Goal: Transaction & Acquisition: Purchase product/service

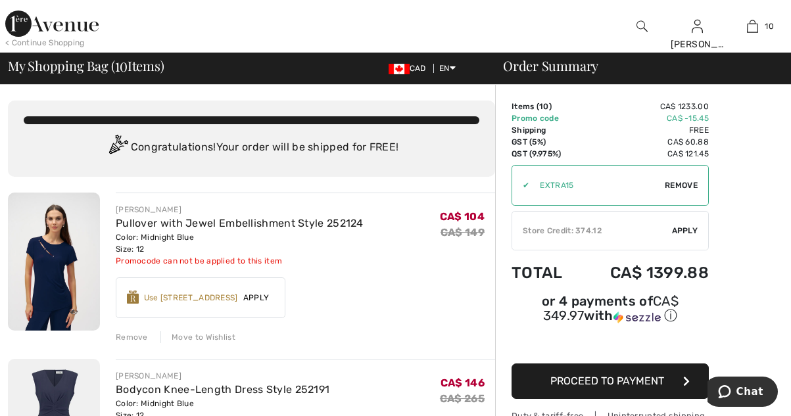
click at [47, 21] on img at bounding box center [51, 24] width 93 height 26
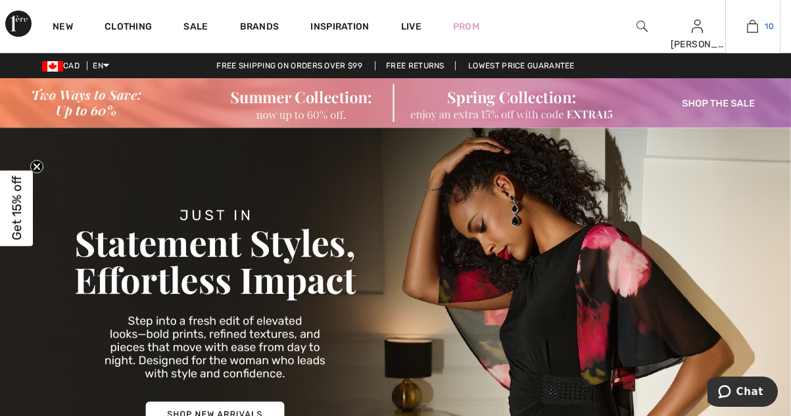
click at [752, 22] on img at bounding box center [752, 26] width 11 height 16
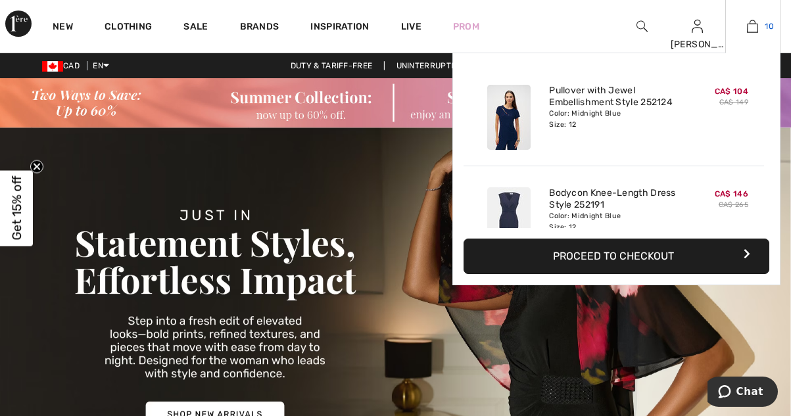
click at [758, 25] on img at bounding box center [752, 26] width 11 height 16
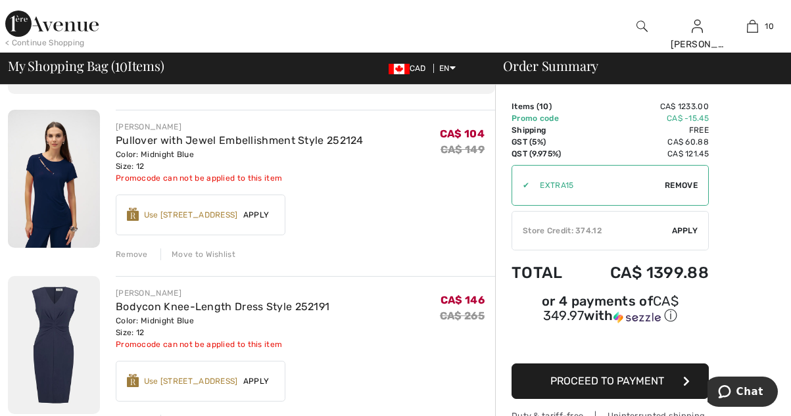
scroll to position [85, 0]
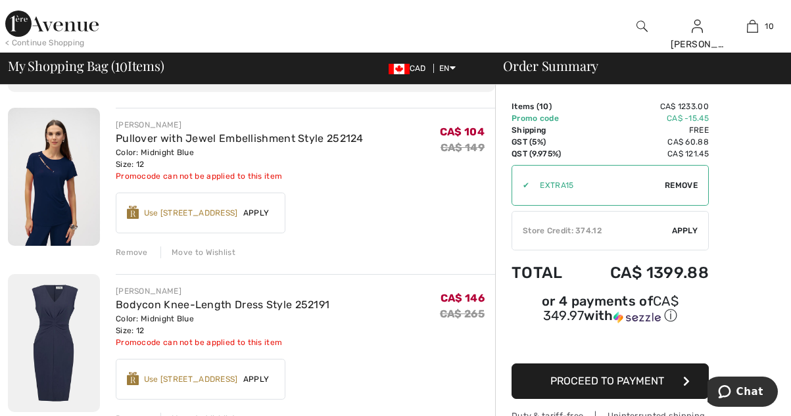
click at [131, 252] on div "Remove" at bounding box center [132, 253] width 32 height 12
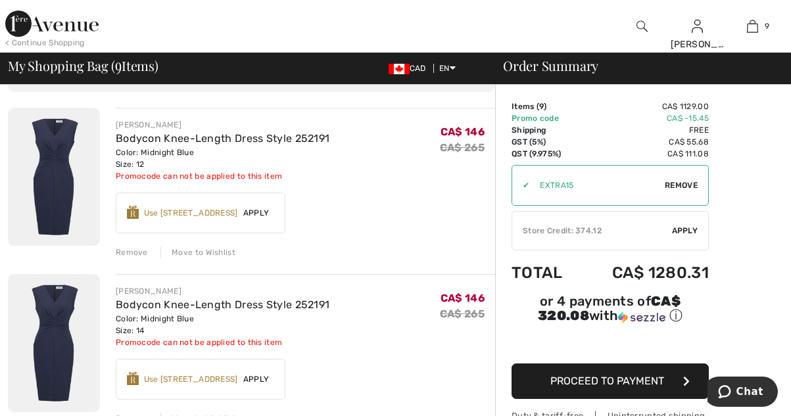
click at [129, 255] on div "Remove" at bounding box center [132, 253] width 32 height 12
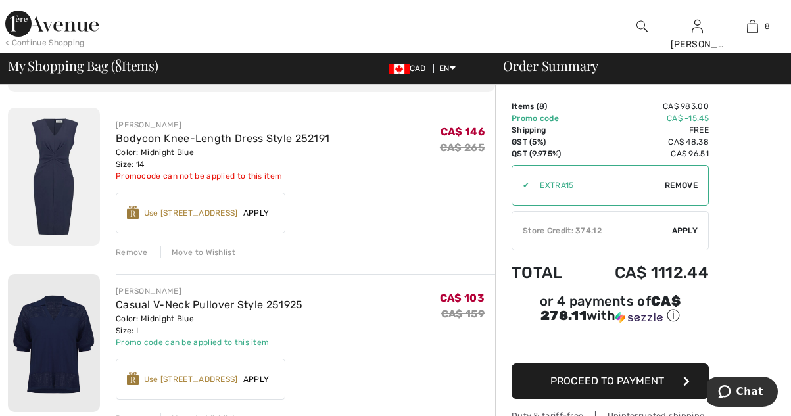
click at [133, 251] on div "Remove" at bounding box center [132, 253] width 32 height 12
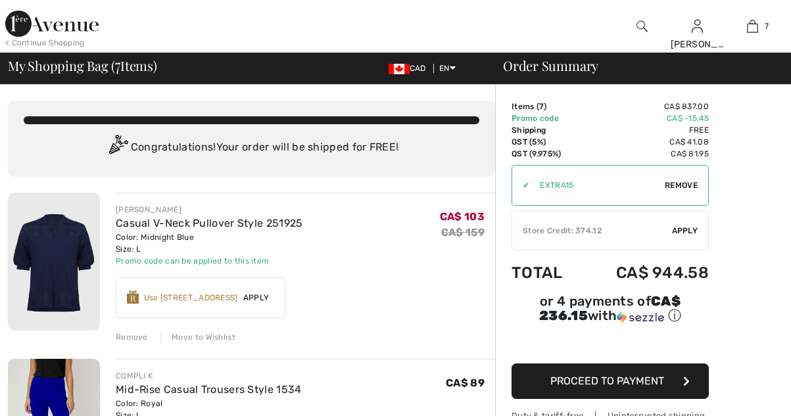
scroll to position [0, 0]
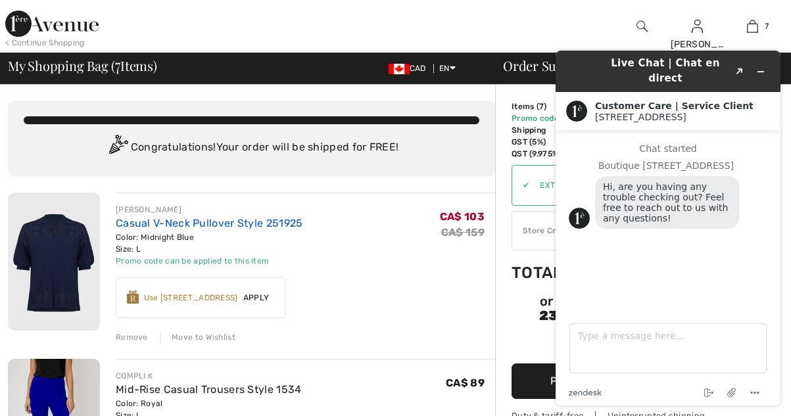
click at [266, 220] on link "Casual V-Neck Pullover Style 251925" at bounding box center [209, 223] width 187 height 12
click at [766, 62] on button "Minimize widget" at bounding box center [760, 71] width 21 height 18
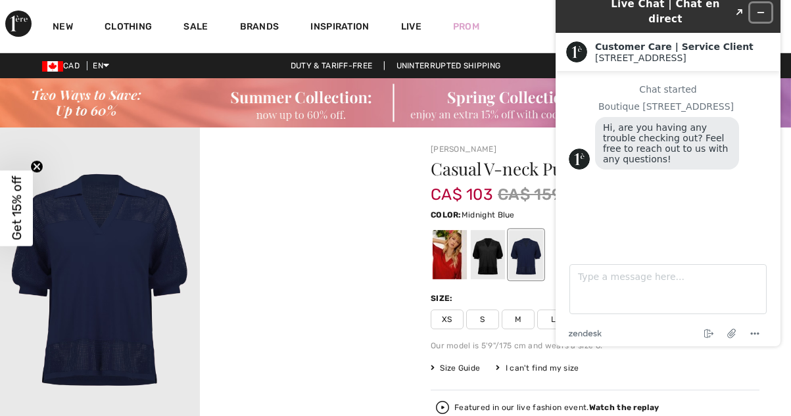
click at [761, 8] on icon "Minimize widget" at bounding box center [760, 12] width 9 height 9
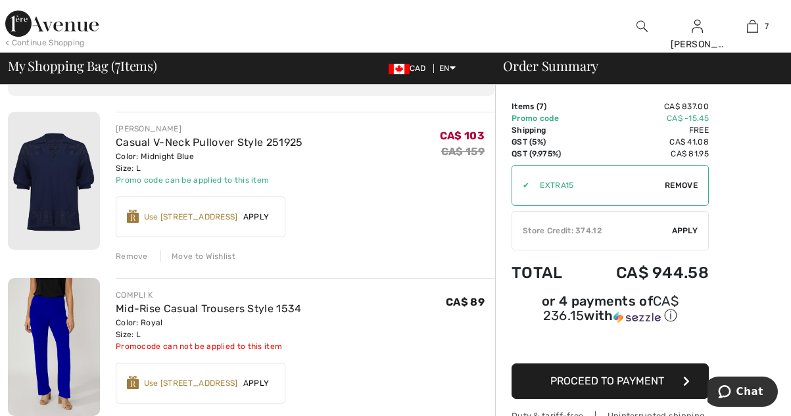
scroll to position [87, 0]
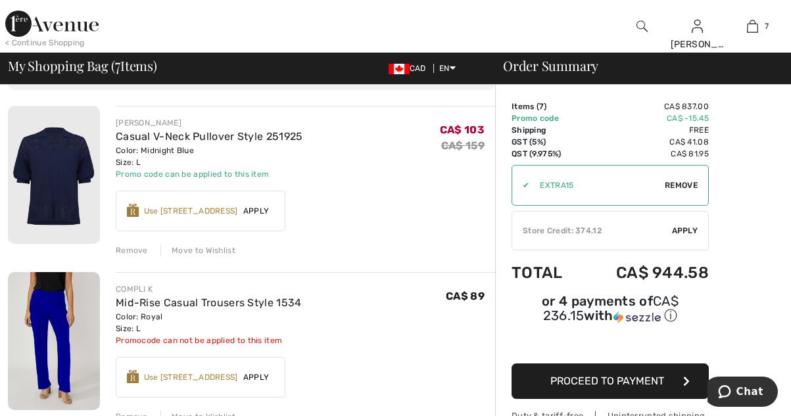
click at [131, 252] on div "Remove" at bounding box center [132, 251] width 32 height 12
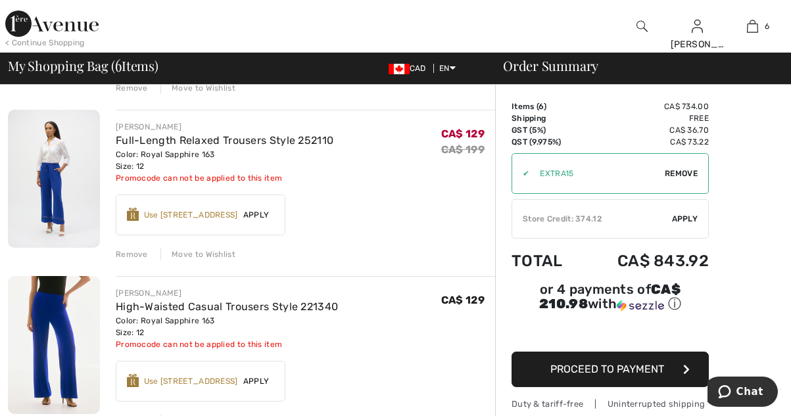
scroll to position [250, 0]
click at [128, 254] on div "Remove" at bounding box center [132, 253] width 32 height 12
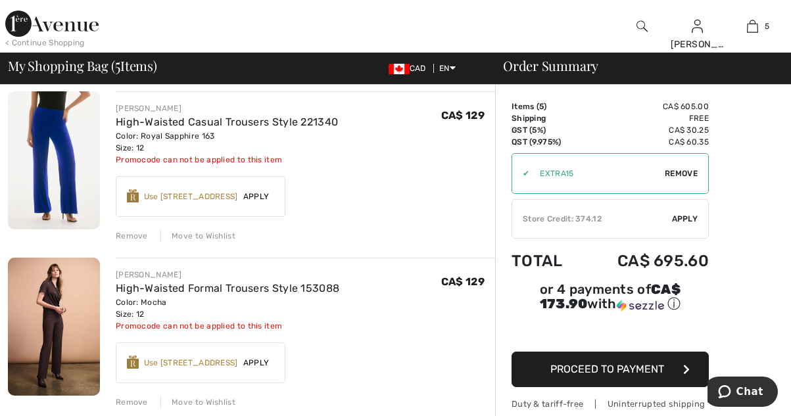
scroll to position [434, 0]
click at [137, 238] on div "Remove" at bounding box center [132, 236] width 32 height 12
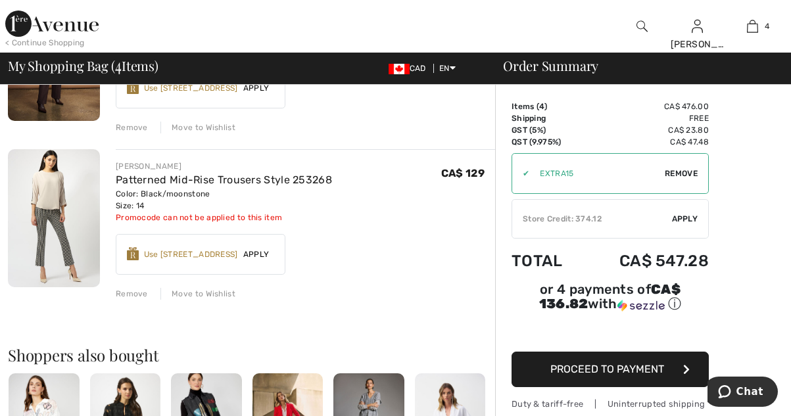
scroll to position [544, 0]
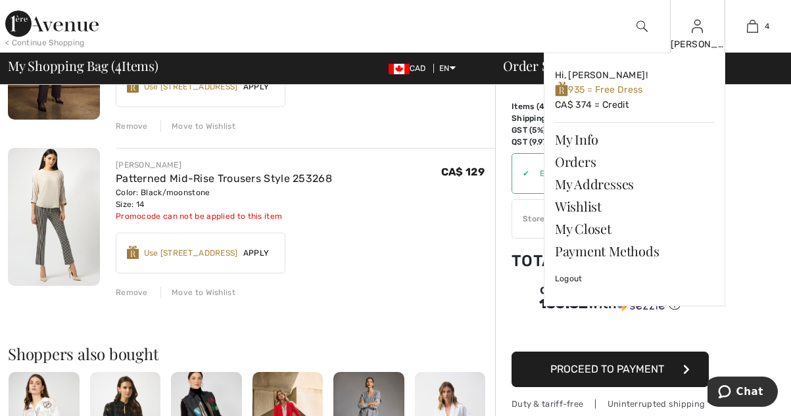
click at [700, 30] on img at bounding box center [697, 26] width 11 height 16
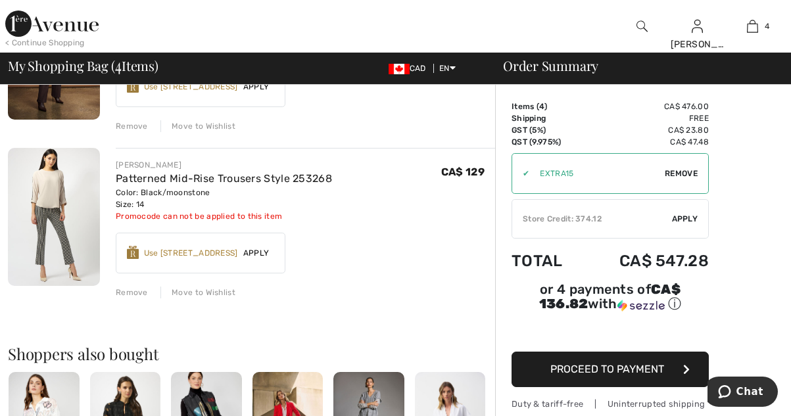
click at [417, 266] on div "Earn 30 Avenue Rewards ✔ Use 800 Avenue Rewards Apply Remove" at bounding box center [305, 247] width 379 height 51
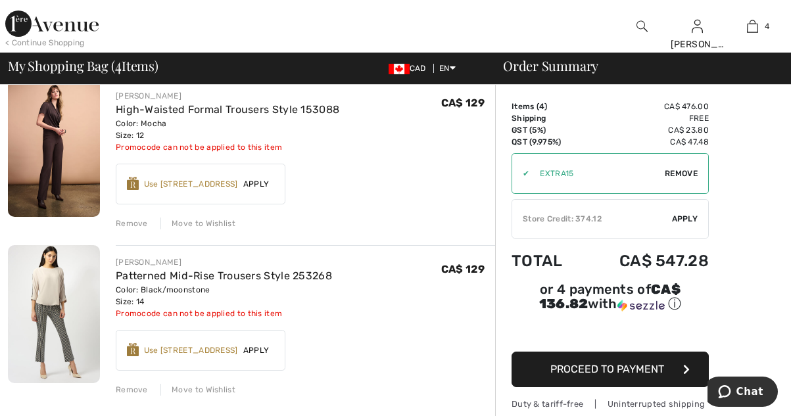
scroll to position [443, 0]
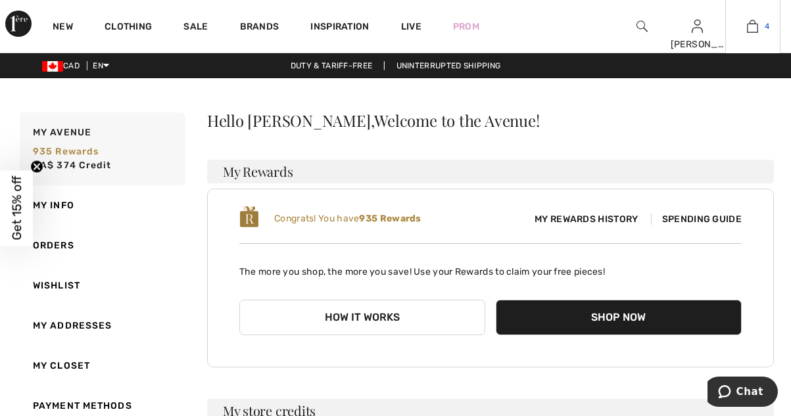
click at [767, 24] on span "4" at bounding box center [767, 26] width 5 height 12
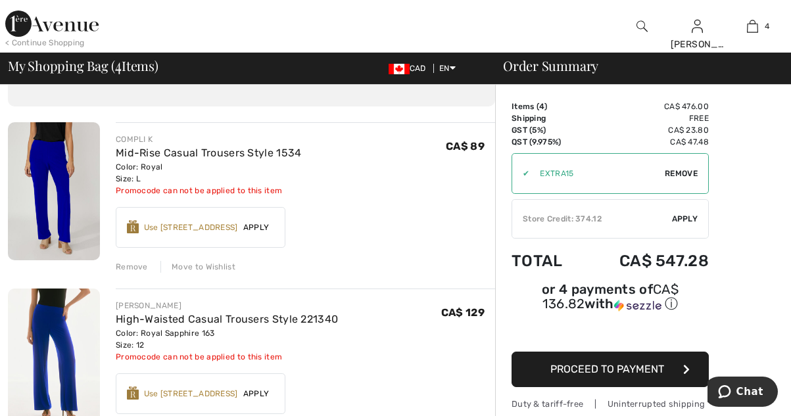
scroll to position [72, 0]
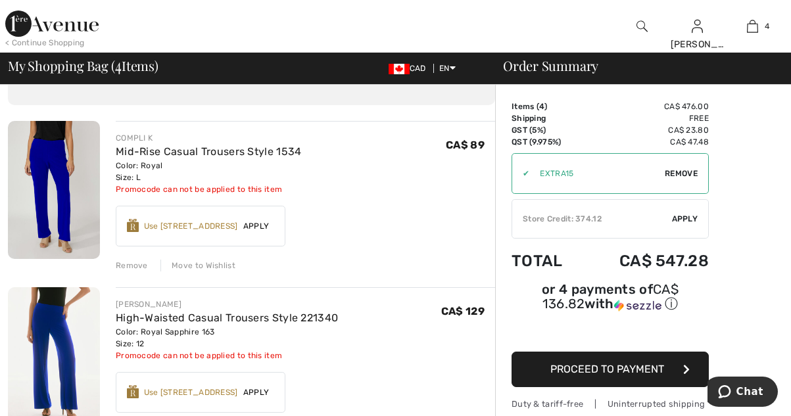
click at [423, 352] on div "JOSEPH RIBKOFF High-Waisted Casual Trousers Style 221340 Color: Royal Sapphire …" at bounding box center [305, 329] width 379 height 63
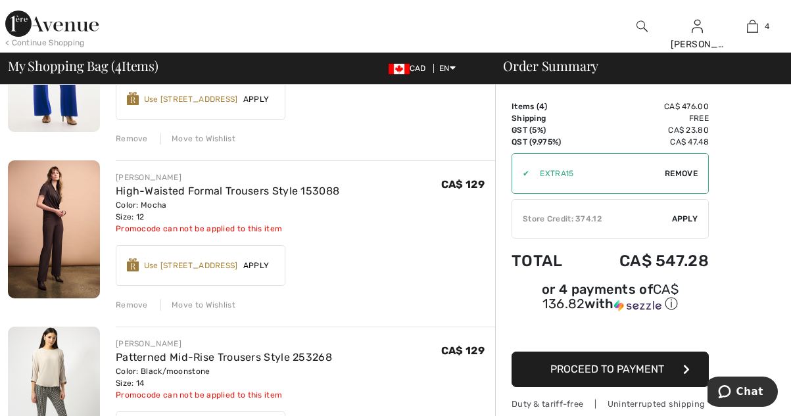
scroll to position [367, 0]
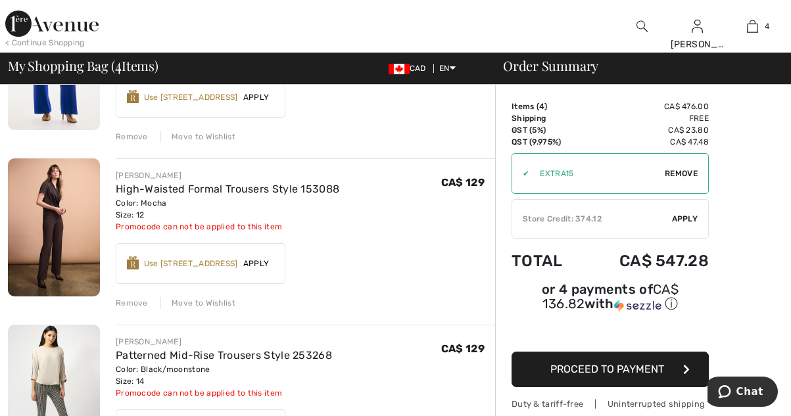
click at [123, 304] on div "Remove" at bounding box center [132, 303] width 32 height 12
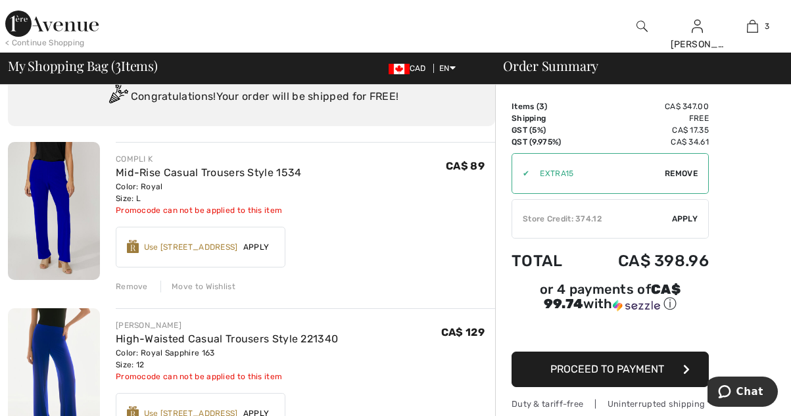
scroll to position [49, 0]
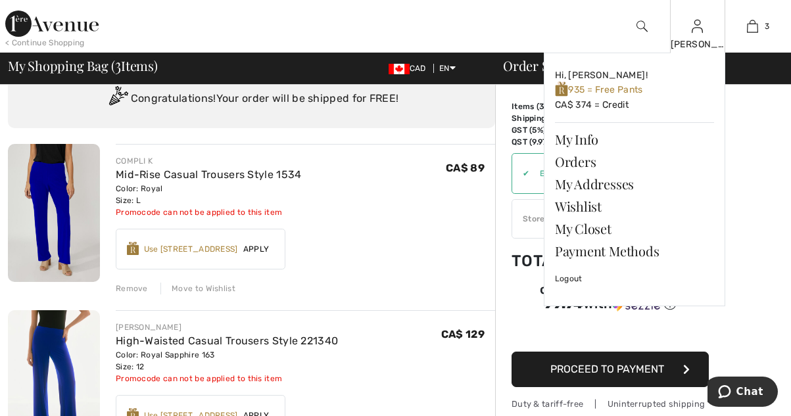
click at [701, 32] on img at bounding box center [697, 26] width 11 height 16
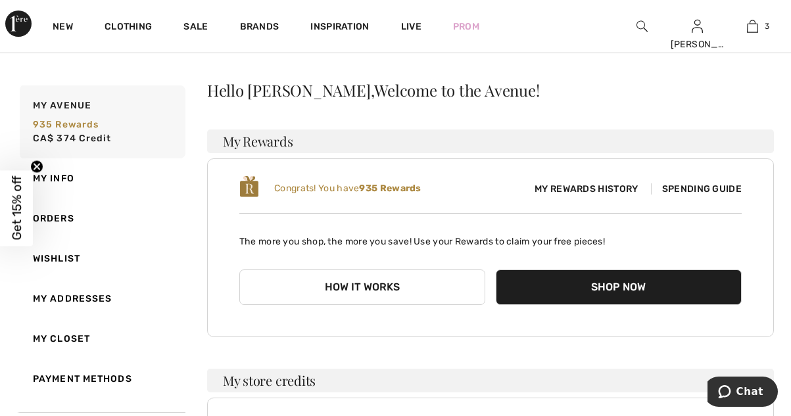
scroll to position [30, 0]
click at [760, 30] on link "3" at bounding box center [753, 26] width 54 height 16
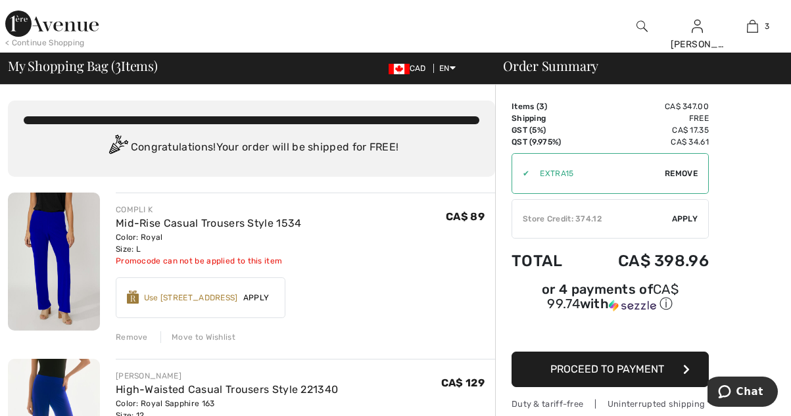
click at [688, 220] on span "Apply" at bounding box center [685, 219] width 26 height 12
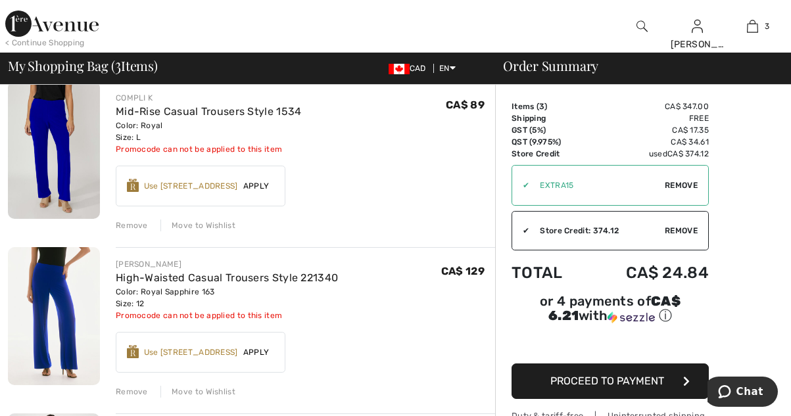
scroll to position [112, 0]
click at [653, 381] on span "Proceed to Payment" at bounding box center [607, 381] width 114 height 12
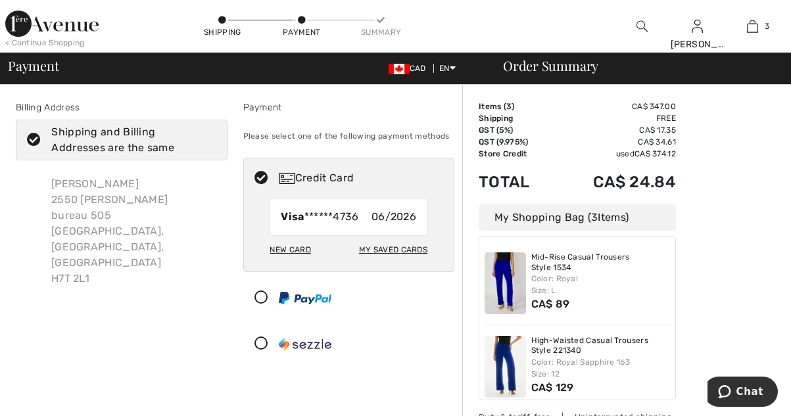
click at [123, 133] on div "Shipping and Billing Addresses are the same" at bounding box center [129, 140] width 156 height 32
click at [208, 133] on input "Shipping and Billing Addresses are the same" at bounding box center [212, 139] width 9 height 39
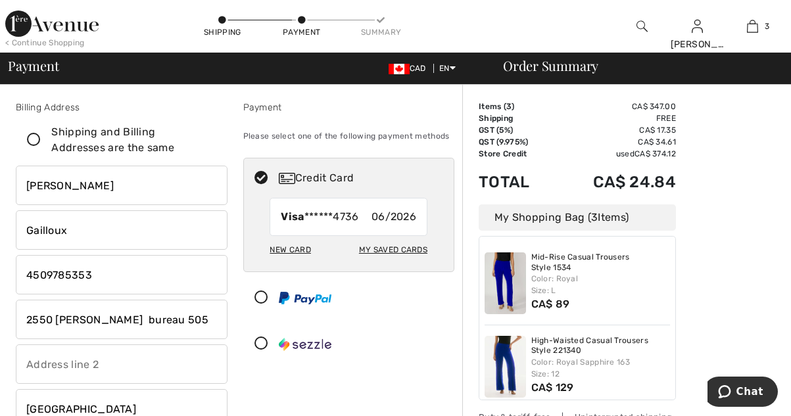
click at [34, 133] on icon at bounding box center [33, 140] width 35 height 14
click at [208, 133] on input "Shipping and Billing Addresses are the same" at bounding box center [212, 139] width 9 height 39
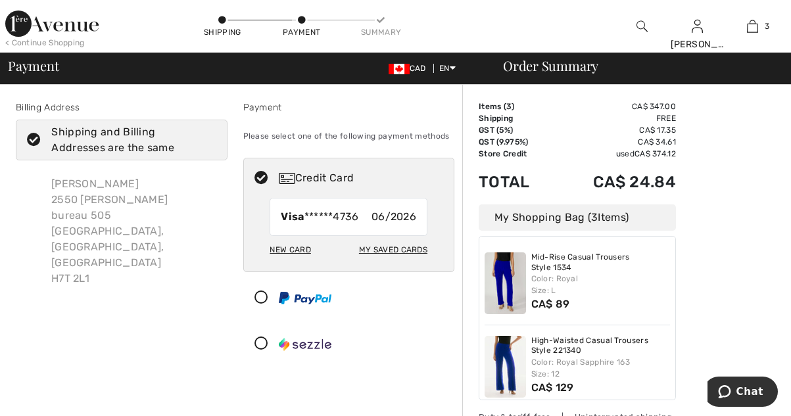
click at [409, 252] on div "My Saved Cards" at bounding box center [393, 250] width 68 height 22
checkbox input "true"
radio input "true"
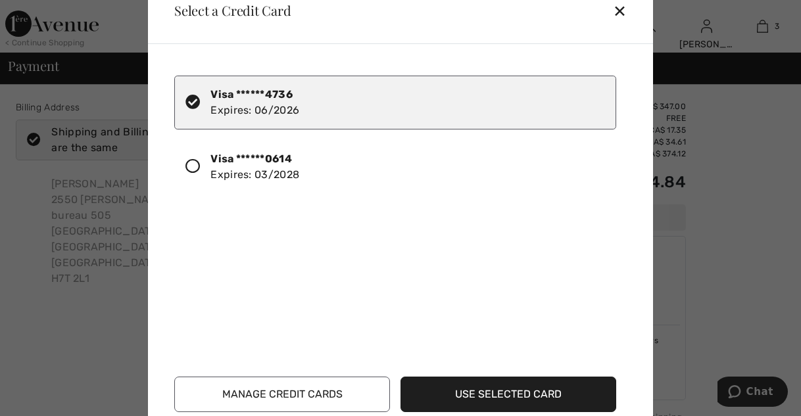
click at [620, 16] on div "✕" at bounding box center [625, 11] width 24 height 28
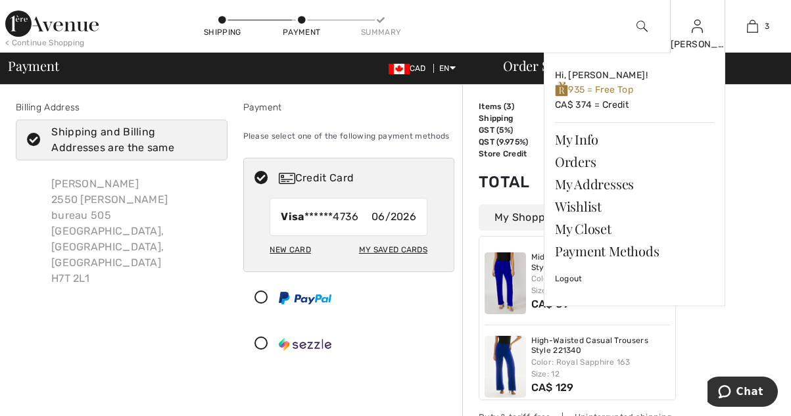
click at [700, 34] on img at bounding box center [697, 26] width 11 height 16
click at [584, 139] on link "My Info" at bounding box center [634, 139] width 159 height 22
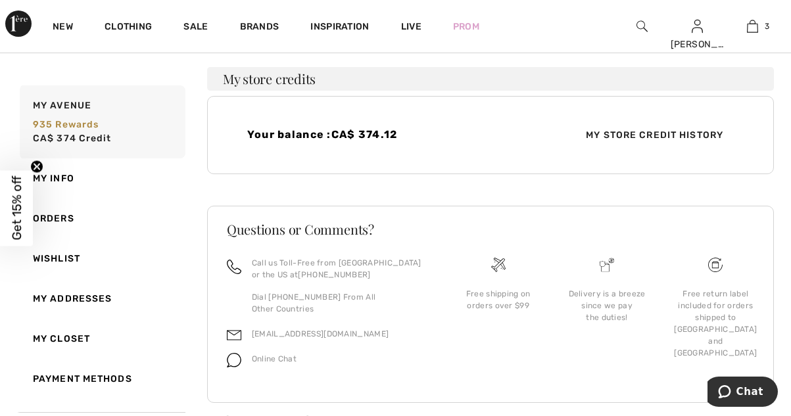
scroll to position [352, 0]
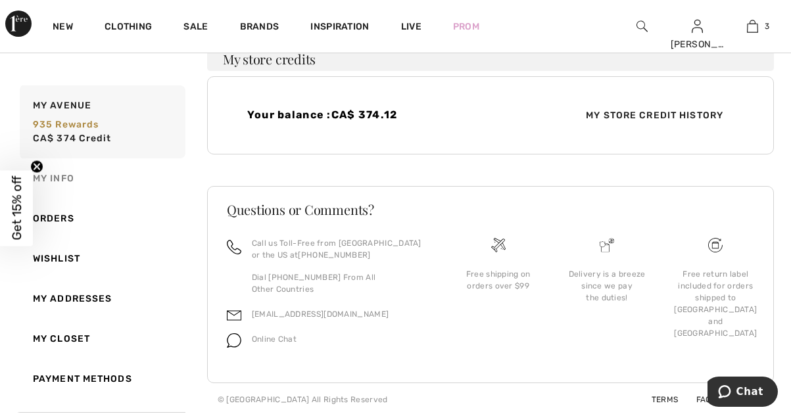
click at [62, 181] on link "My Info" at bounding box center [101, 178] width 168 height 40
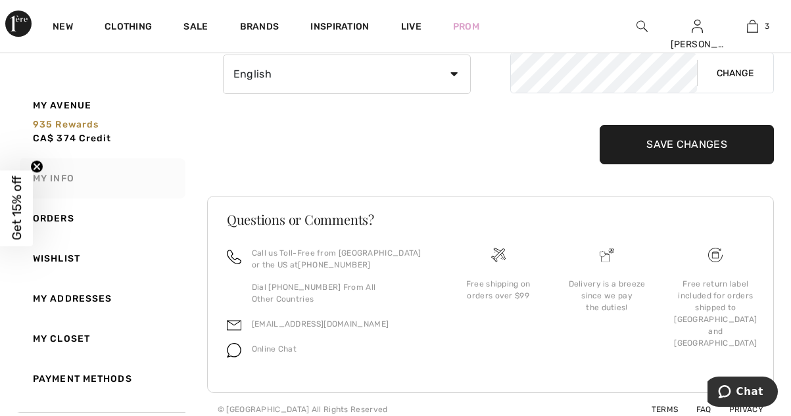
scroll to position [274, 0]
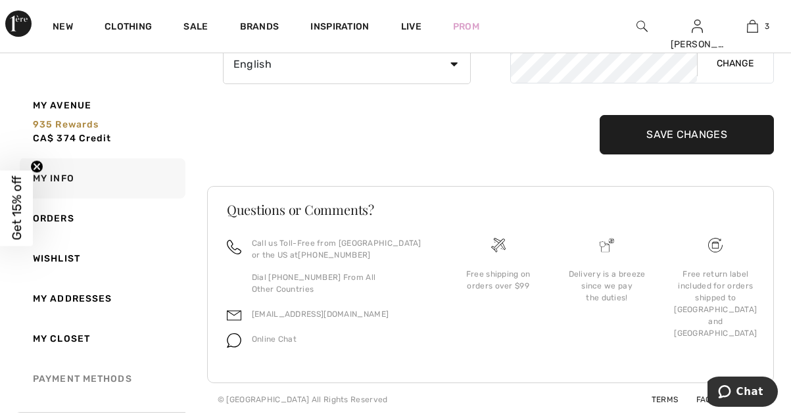
click at [116, 385] on link "Payment Methods" at bounding box center [101, 379] width 168 height 40
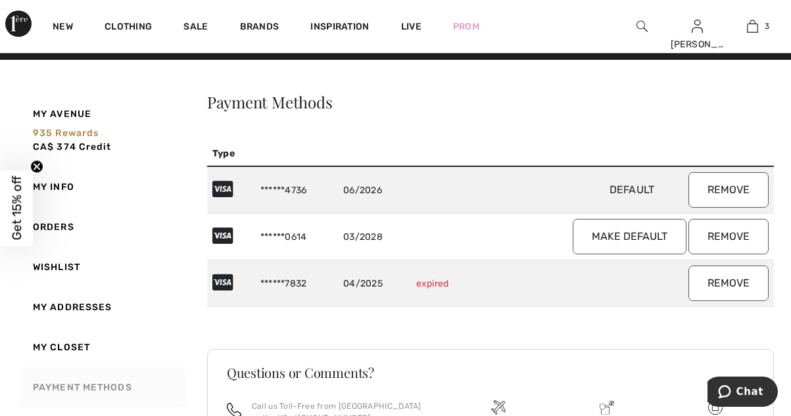
scroll to position [18, 0]
click at [742, 193] on button "Remove" at bounding box center [728, 190] width 80 height 36
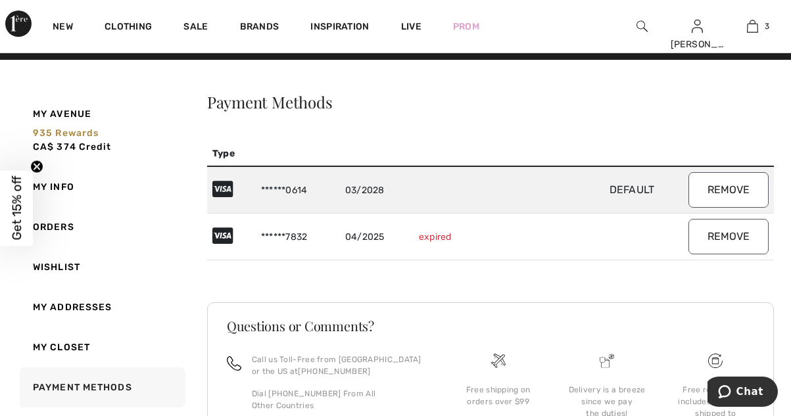
click at [340, 245] on td "******7832" at bounding box center [298, 237] width 84 height 47
click at [427, 251] on td "expired" at bounding box center [446, 237] width 64 height 47
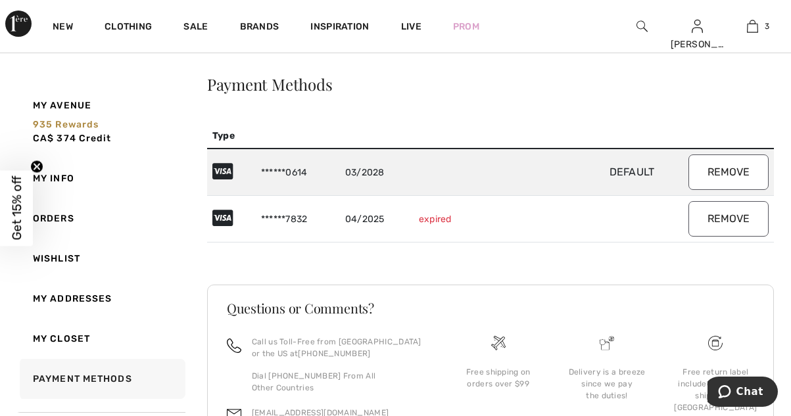
scroll to position [35, 0]
click at [745, 227] on button "Remove" at bounding box center [728, 220] width 80 height 36
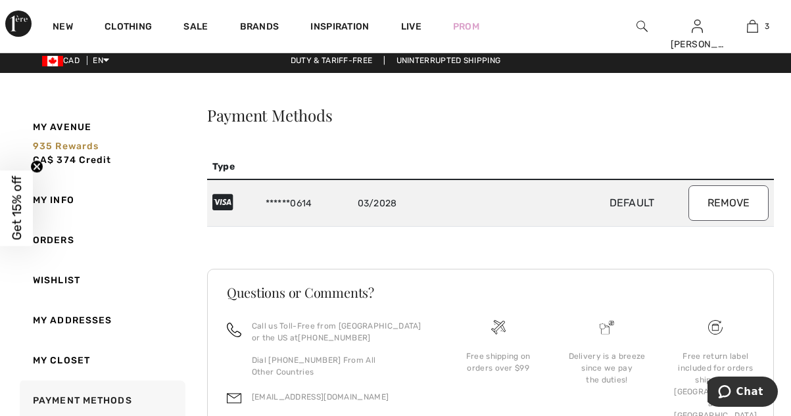
scroll to position [0, 0]
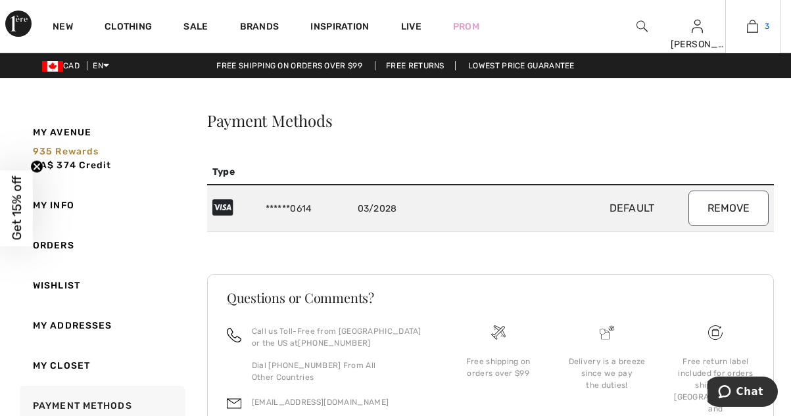
click at [760, 26] on link "3" at bounding box center [753, 26] width 54 height 16
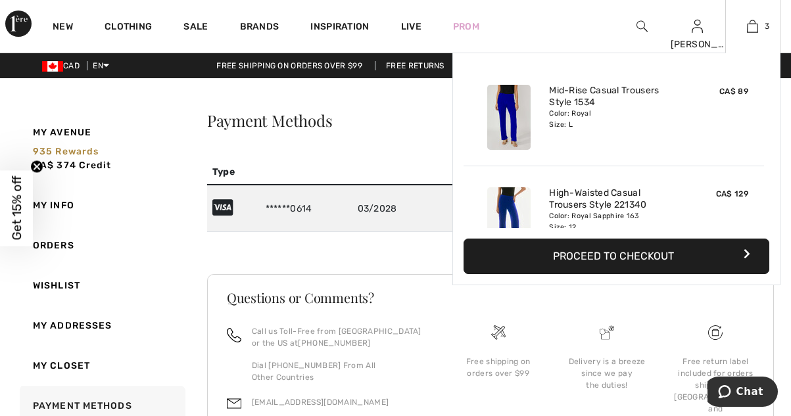
click at [730, 257] on button "Proceed to Checkout" at bounding box center [616, 257] width 306 height 36
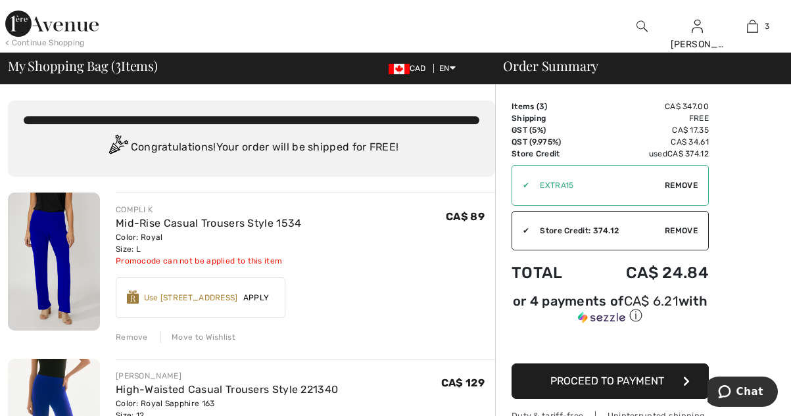
click at [658, 386] on button "Proceed to Payment" at bounding box center [609, 382] width 197 height 36
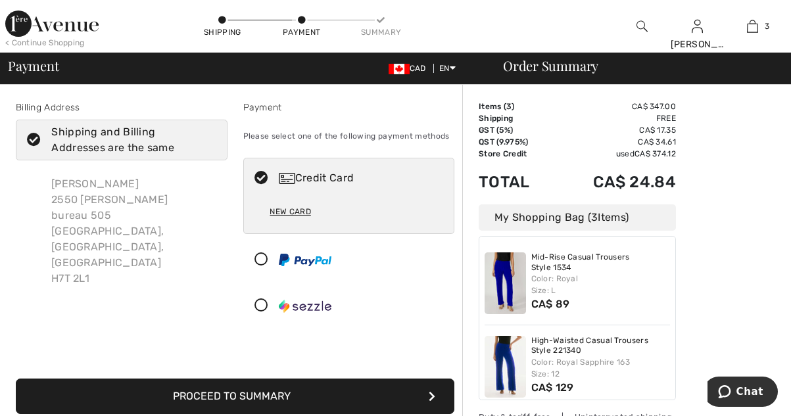
click at [294, 209] on div "New Card" at bounding box center [290, 212] width 41 height 22
radio input "true"
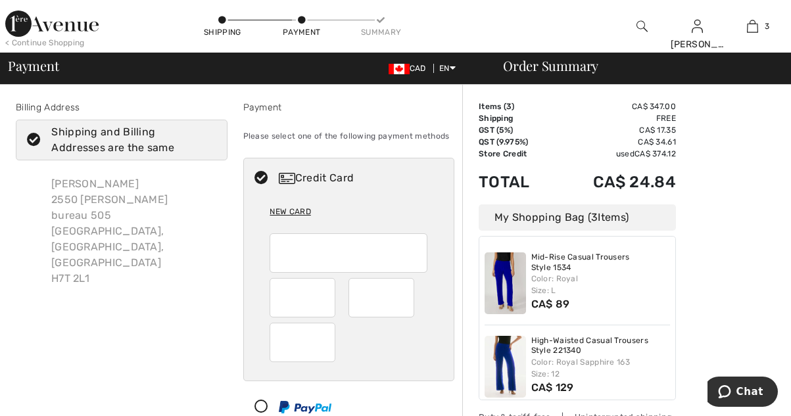
click at [97, 197] on div "Carole Gailloux 2550 daniel johnson bureau 505 Laval, QC, CA H7T 2L1" at bounding box center [134, 231] width 187 height 131
click at [32, 134] on icon at bounding box center [33, 140] width 35 height 14
click at [208, 134] on input "Shipping and Billing Addresses are the same" at bounding box center [212, 139] width 9 height 39
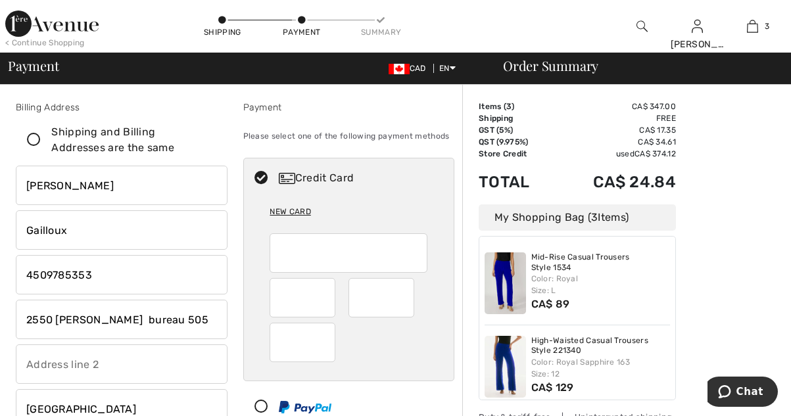
click at [204, 320] on input "2550 daniel johnson bureau 505" at bounding box center [122, 319] width 212 height 39
checkbox input "false"
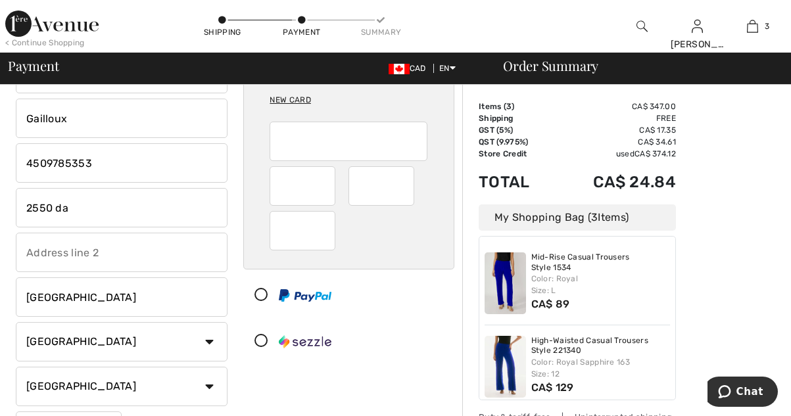
scroll to position [112, 0]
type input "2550 da"
click at [121, 166] on input "phone" at bounding box center [122, 162] width 212 height 39
type input "4"
type input "5144976994"
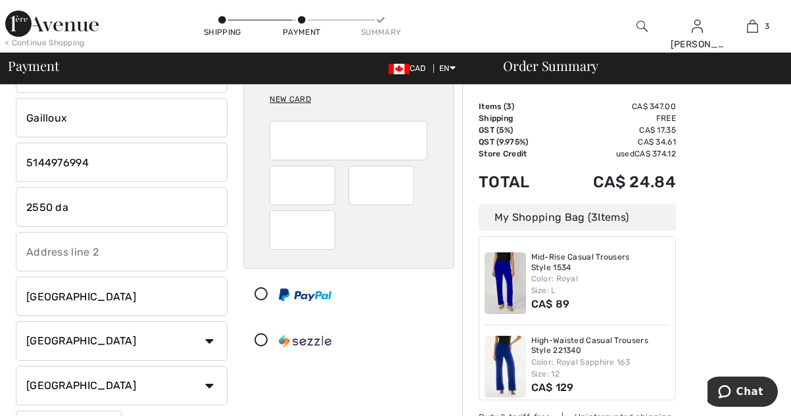
click at [98, 209] on input "2550 da" at bounding box center [122, 206] width 212 height 39
type input "2"
type input "31 Chemin de l'Île-Roussin"
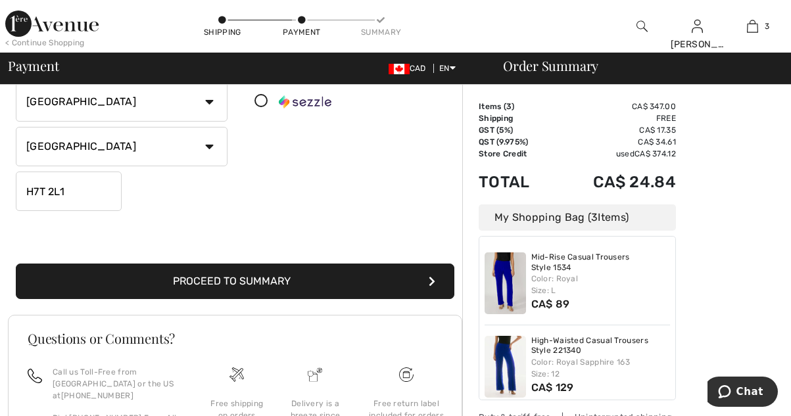
scroll to position [352, 0]
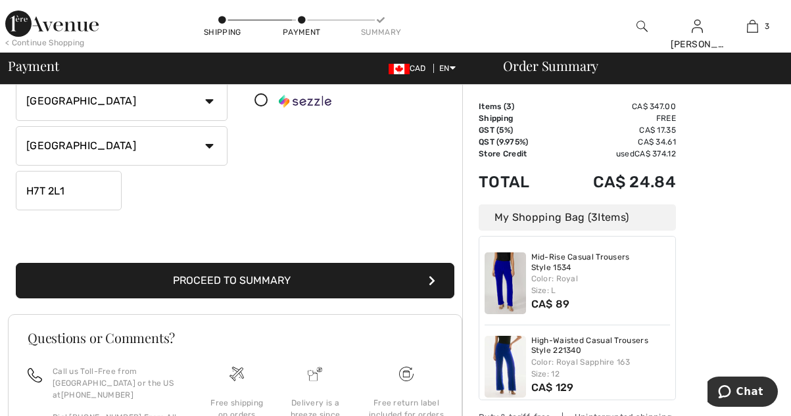
click at [85, 193] on input "H7T 2L1" at bounding box center [69, 190] width 106 height 39
type input "H7R1E8"
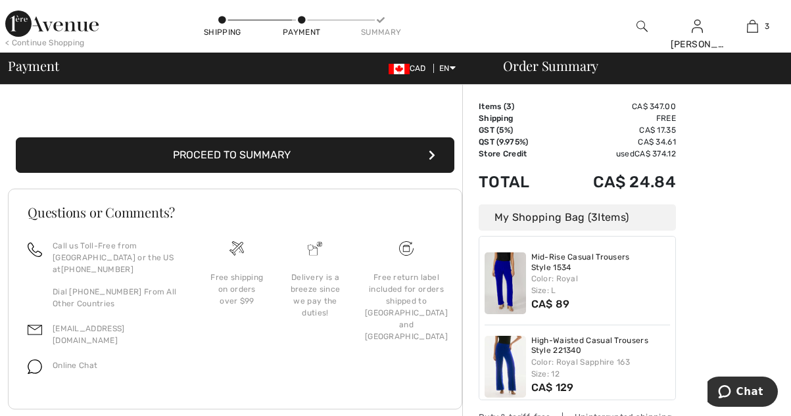
scroll to position [479, 0]
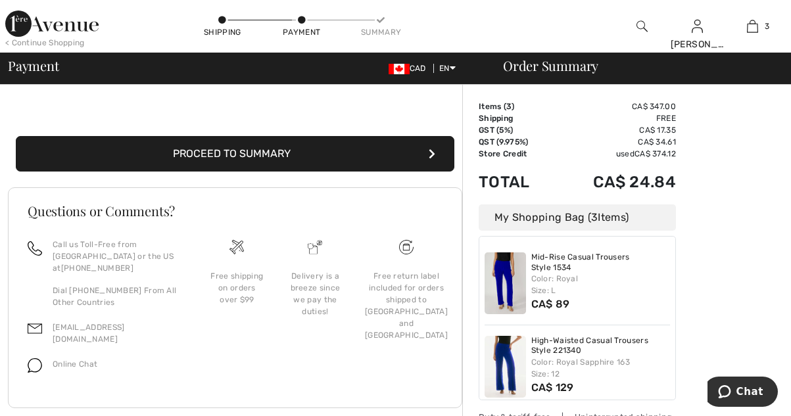
click at [291, 155] on button "Proceed to Summary" at bounding box center [235, 154] width 439 height 36
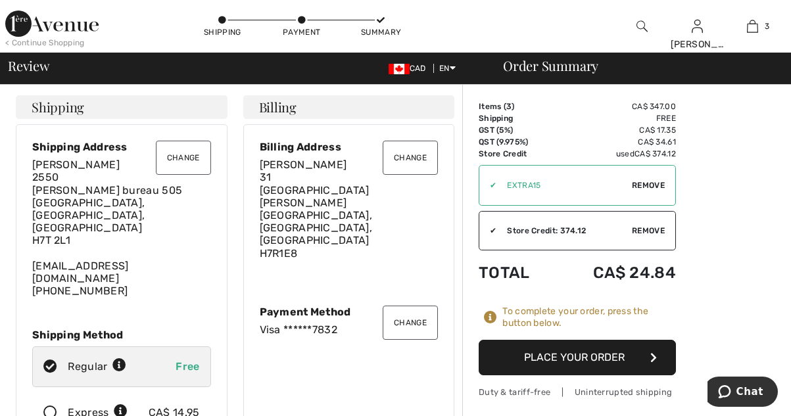
click at [193, 159] on button "Change" at bounding box center [183, 158] width 55 height 34
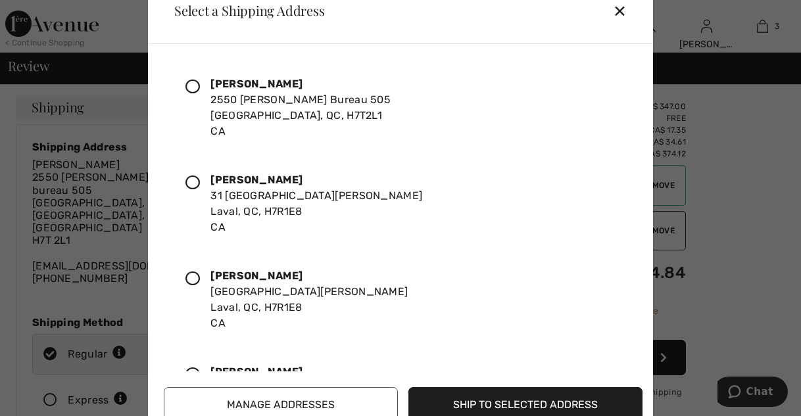
click at [199, 176] on icon at bounding box center [192, 183] width 14 height 14
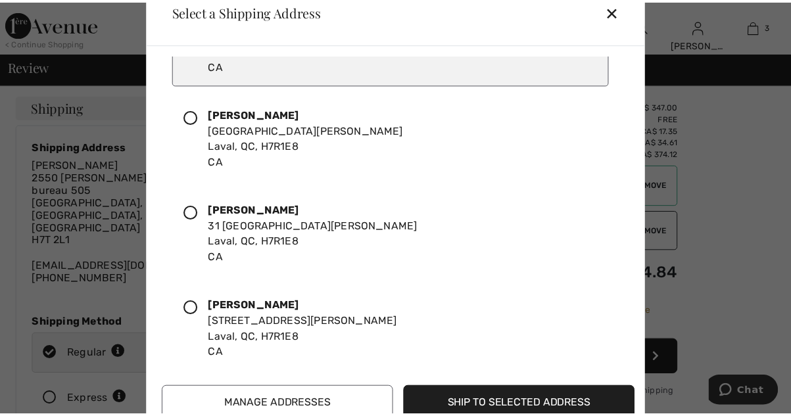
scroll to position [174, 0]
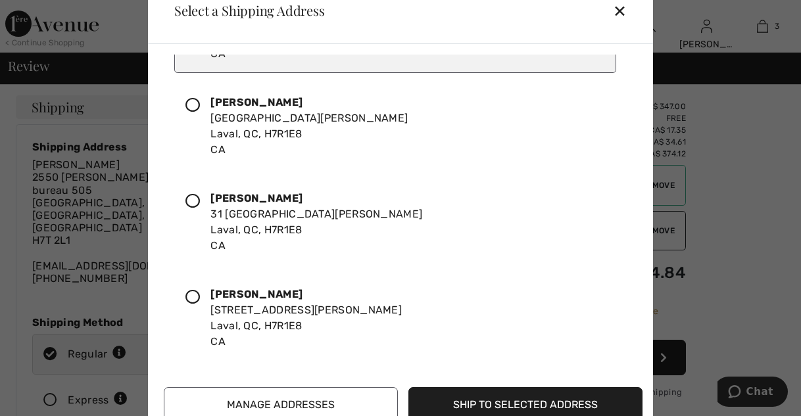
click at [189, 199] on icon at bounding box center [192, 201] width 14 height 14
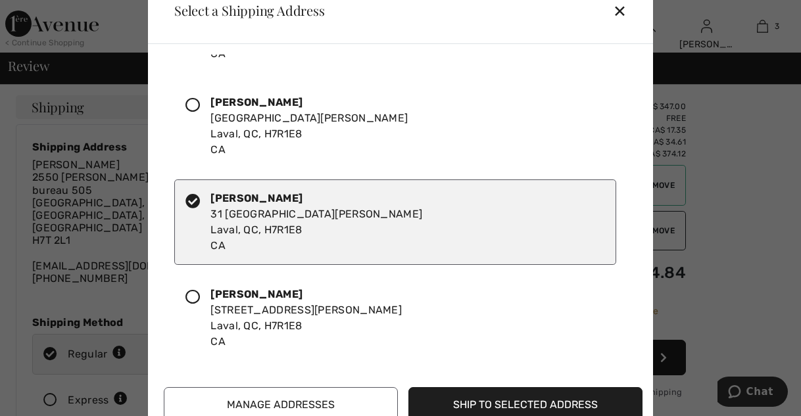
click at [552, 405] on button "Ship to Selected Address" at bounding box center [525, 405] width 234 height 36
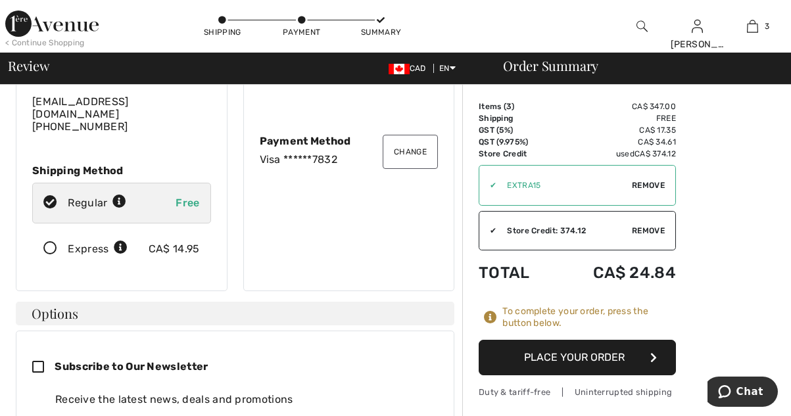
scroll to position [178, 0]
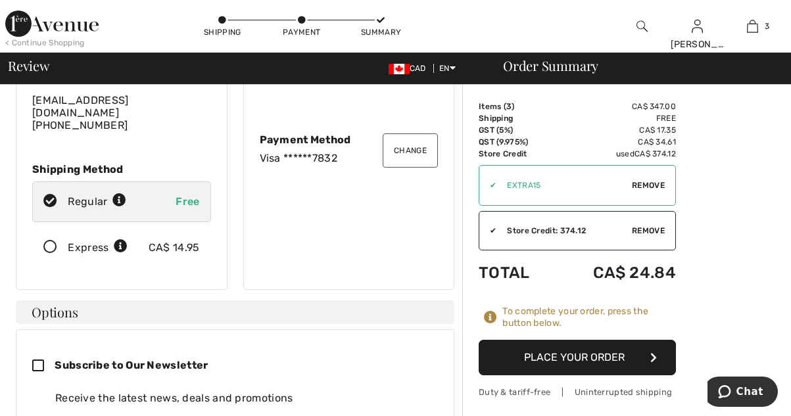
click at [632, 359] on button "Place Your Order" at bounding box center [577, 358] width 197 height 36
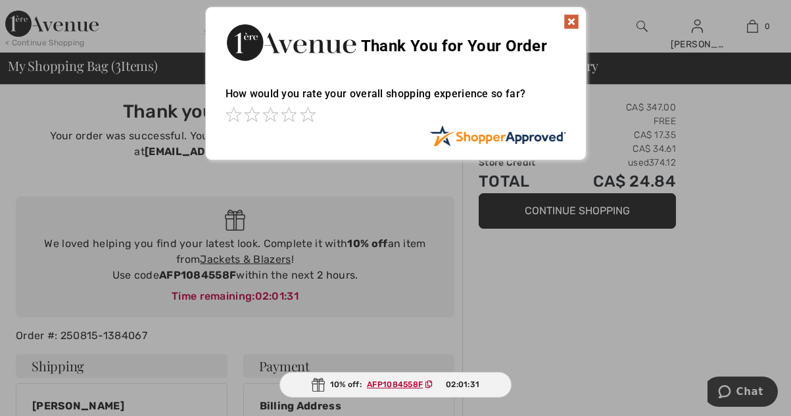
click at [575, 18] on img at bounding box center [571, 22] width 16 height 16
